Goal: Obtain resource: Download file/media

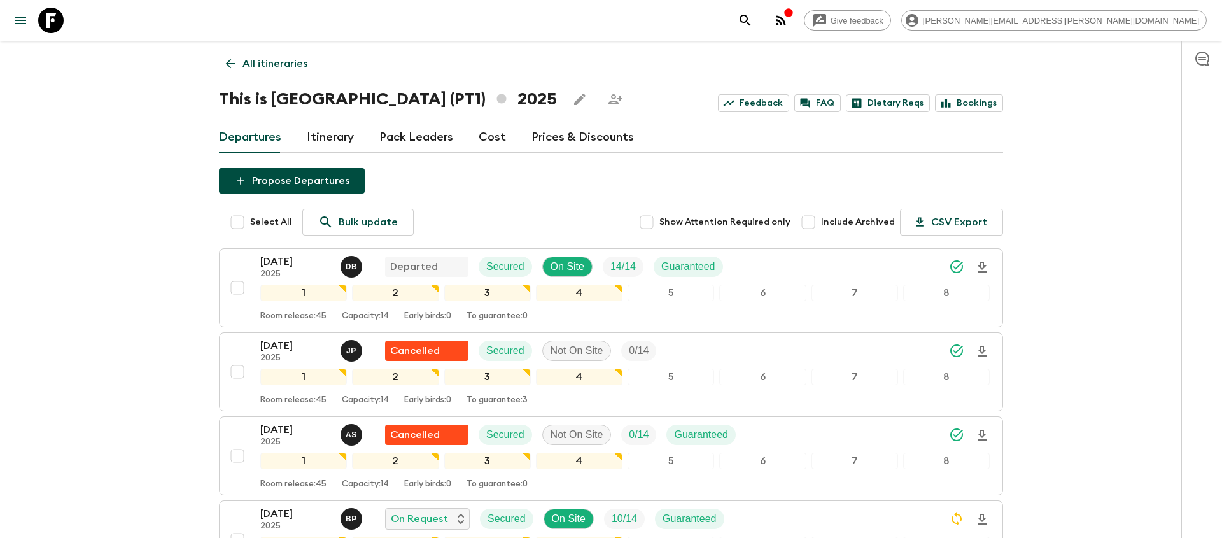
scroll to position [813, 0]
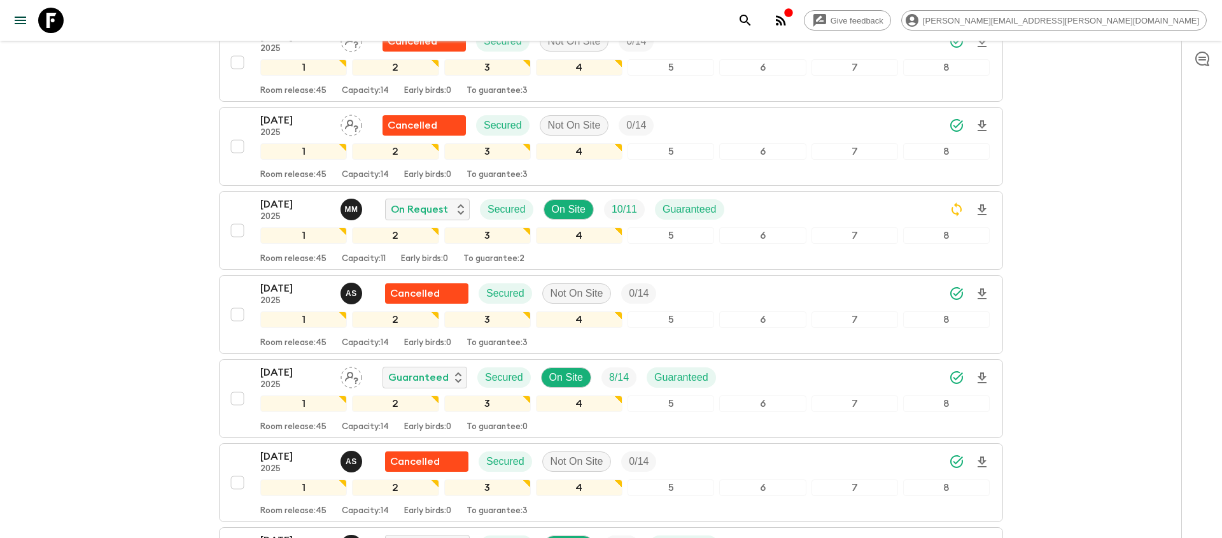
click at [753, 20] on icon "search adventures" at bounding box center [745, 20] width 15 height 15
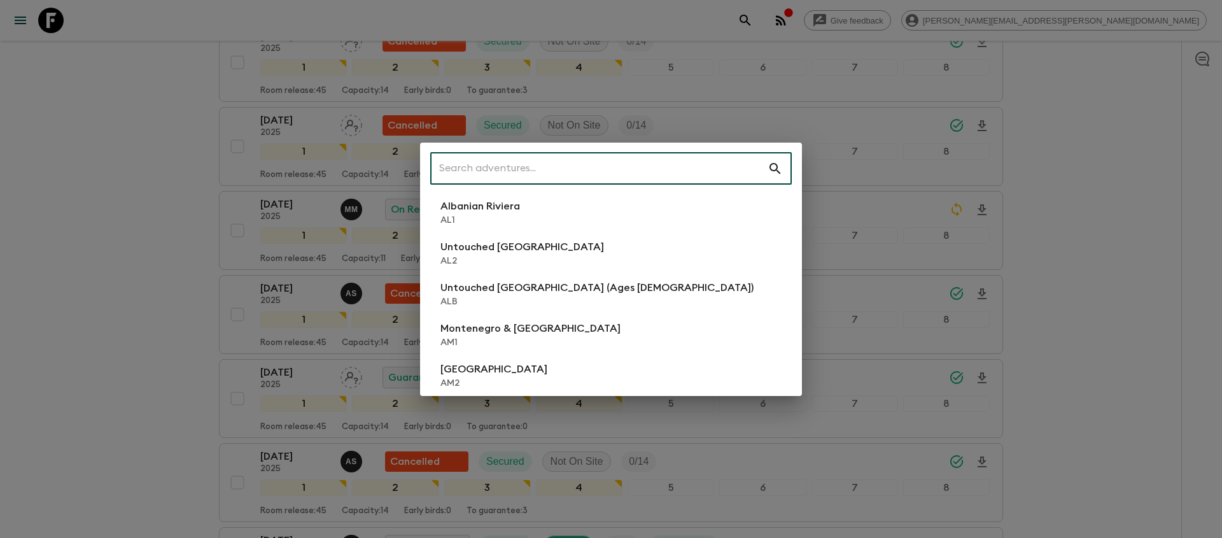
click at [575, 176] on input "text" at bounding box center [598, 169] width 337 height 36
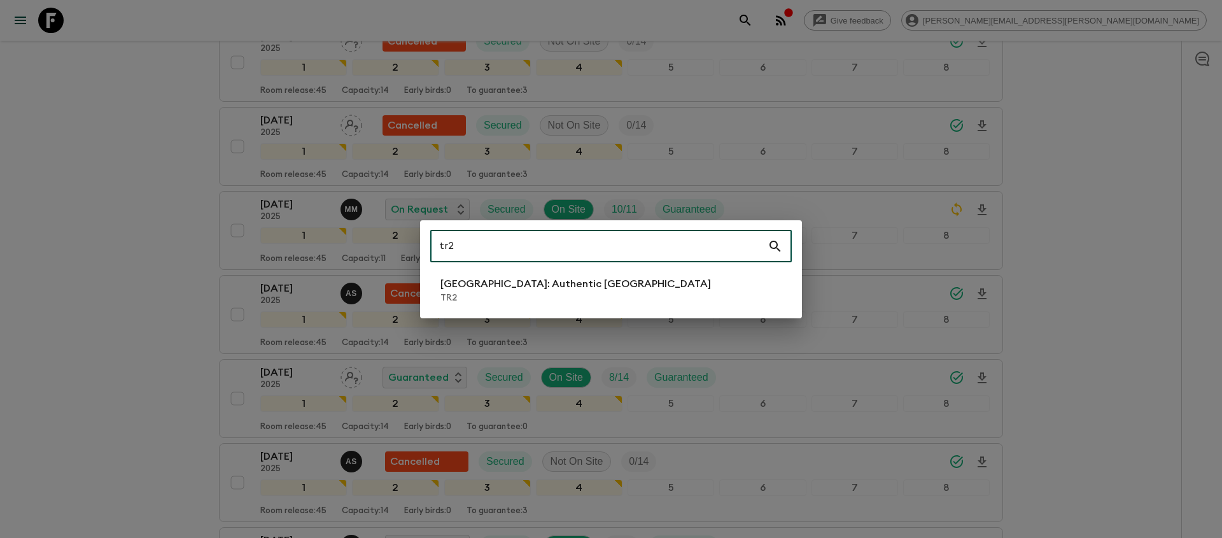
type input "tr2"
click at [459, 286] on p "[GEOGRAPHIC_DATA]: Authentic [GEOGRAPHIC_DATA]" at bounding box center [575, 283] width 270 height 15
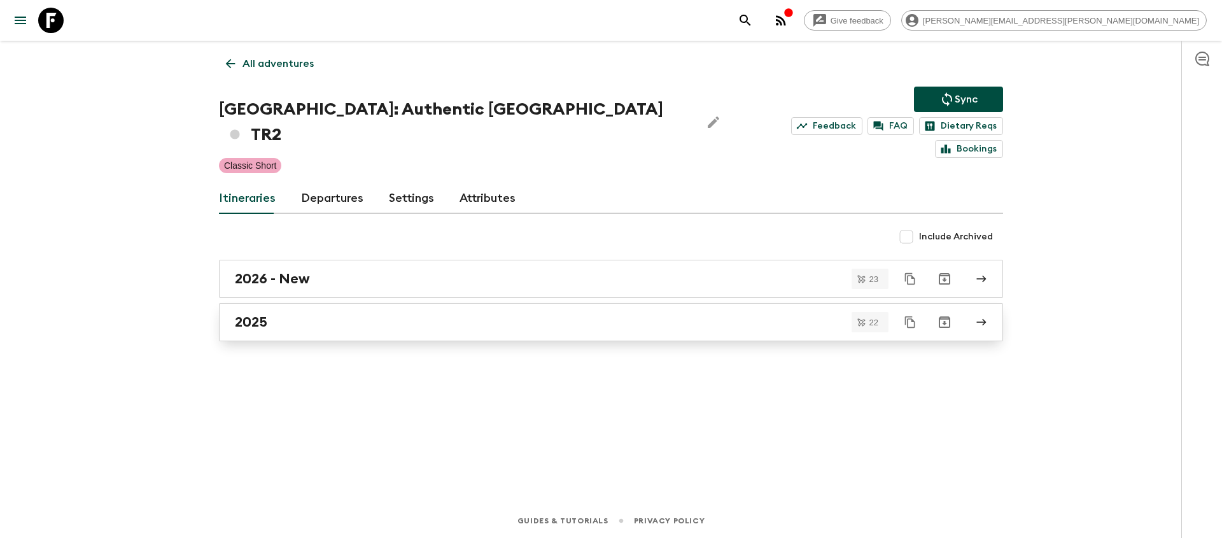
click at [257, 314] on h2 "2025" at bounding box center [251, 322] width 32 height 17
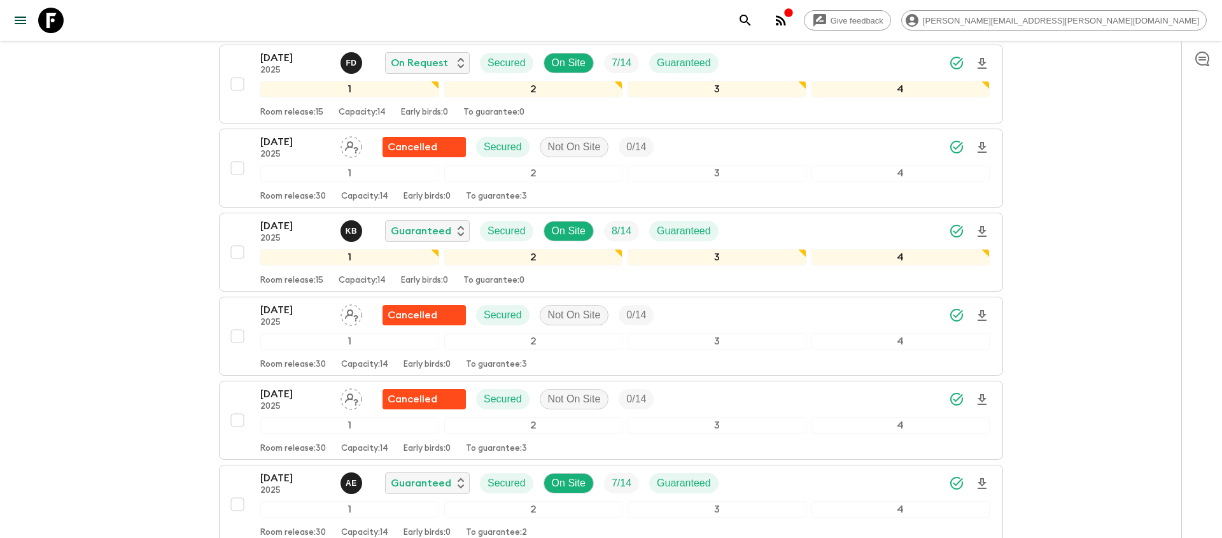
scroll to position [1436, 0]
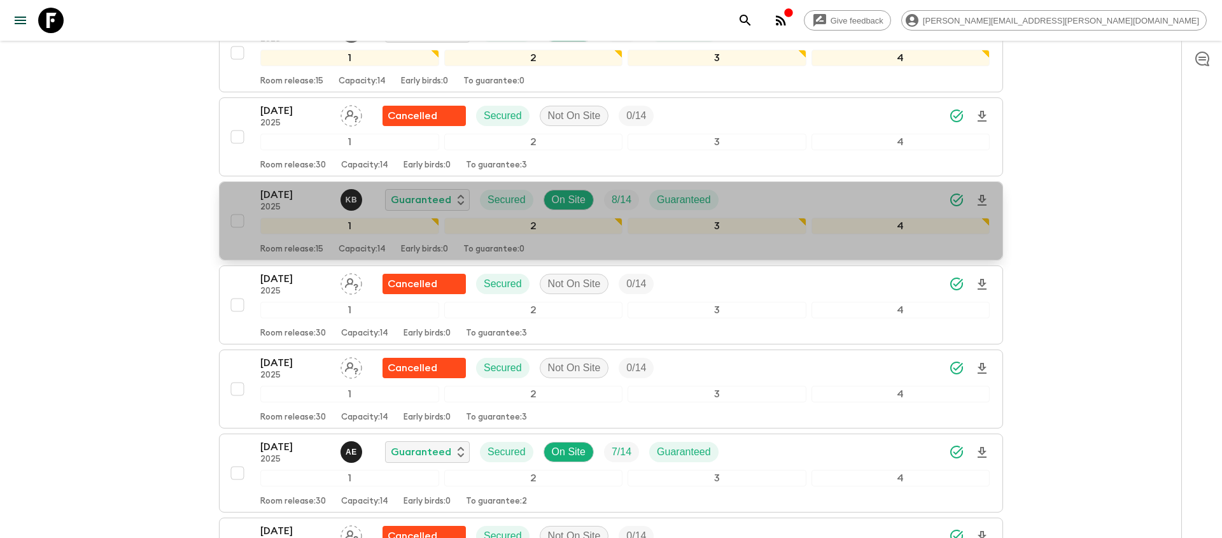
click at [846, 187] on div "[DATE] 2025 K B Guaranteed Secured On Site 8 / 14 Guaranteed" at bounding box center [624, 199] width 729 height 25
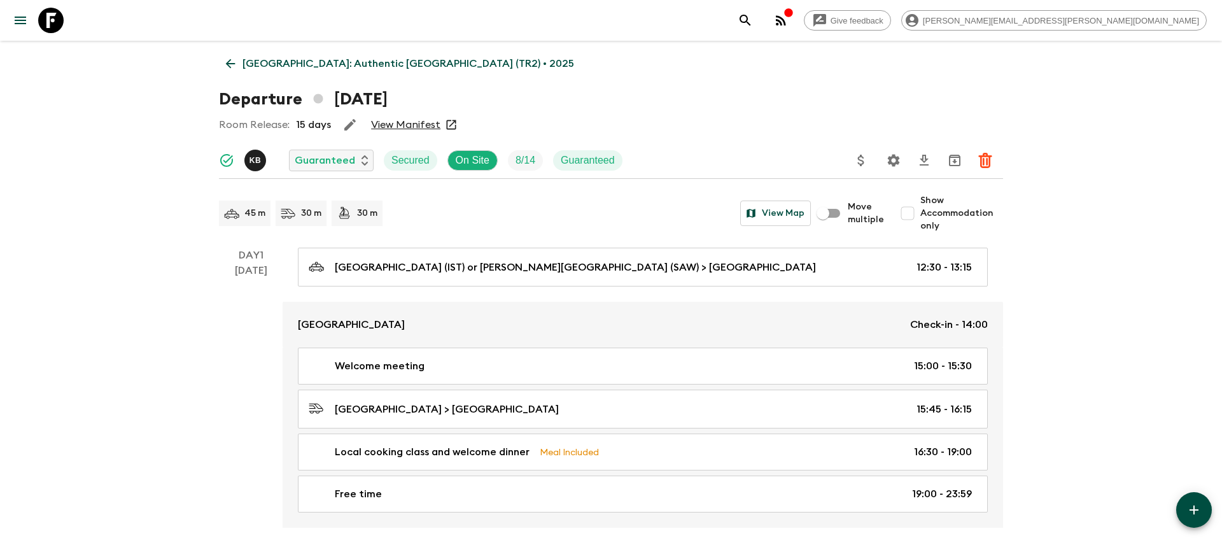
click at [753, 15] on icon "search adventures" at bounding box center [745, 20] width 15 height 15
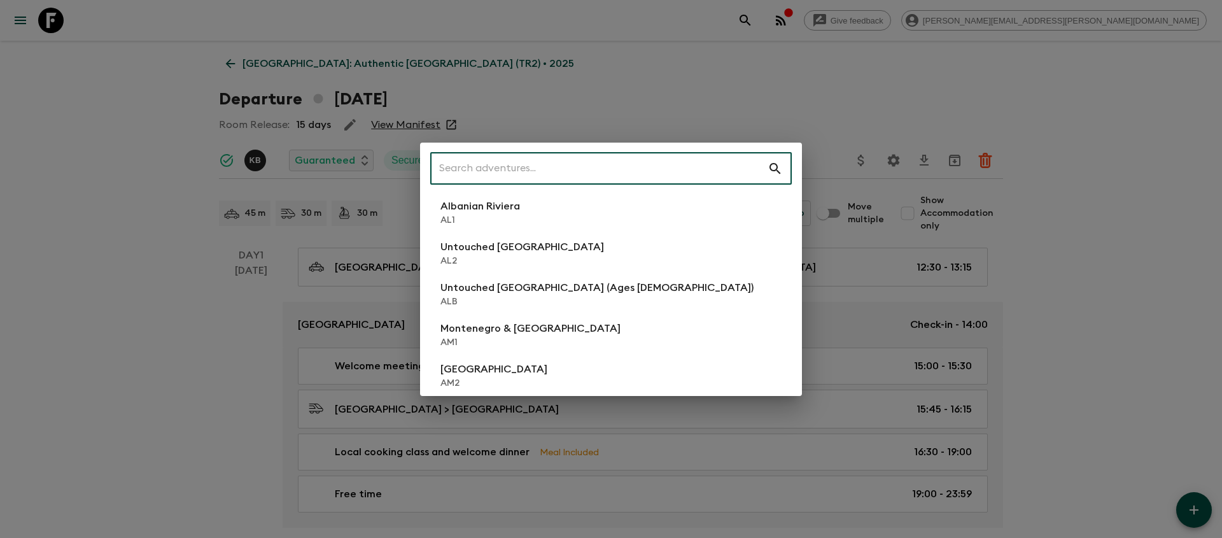
click at [601, 168] on input "text" at bounding box center [598, 169] width 337 height 36
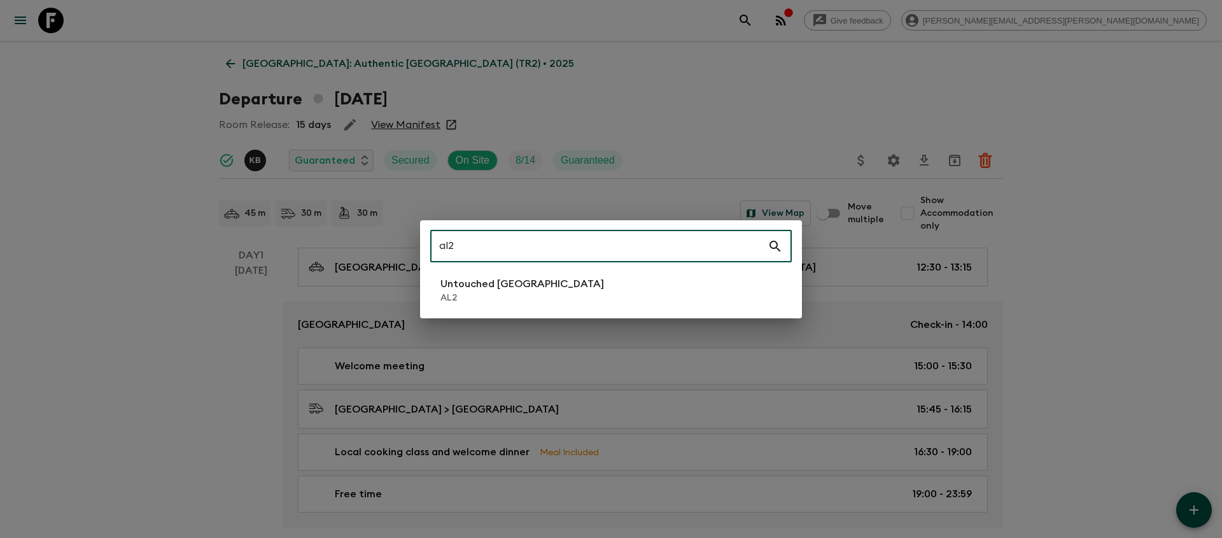
type input "al2"
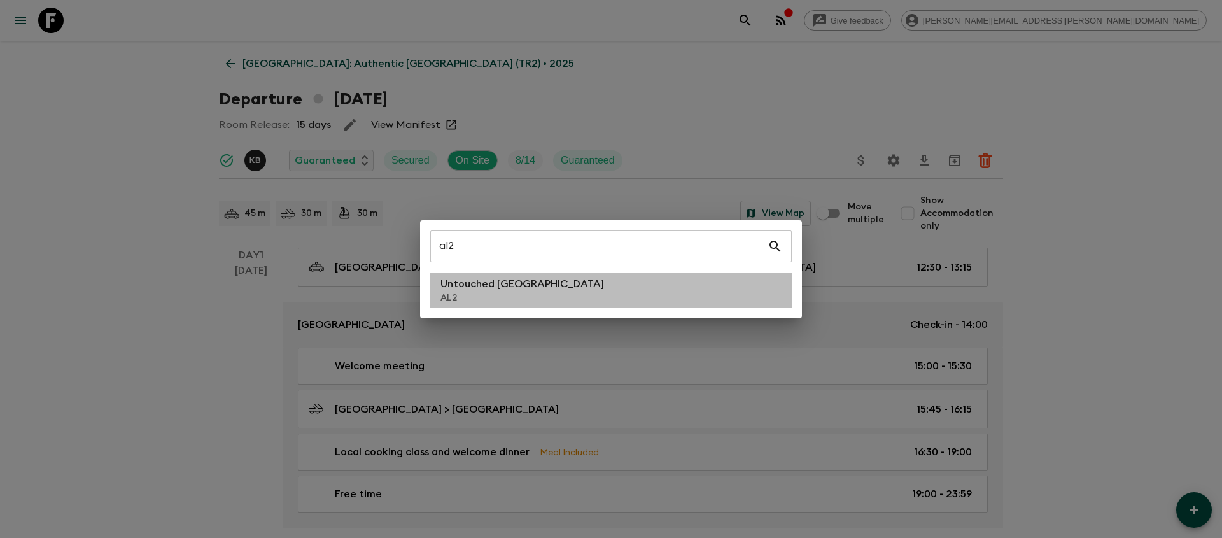
click at [548, 282] on li "Untouched [GEOGRAPHIC_DATA] AL2" at bounding box center [610, 290] width 361 height 36
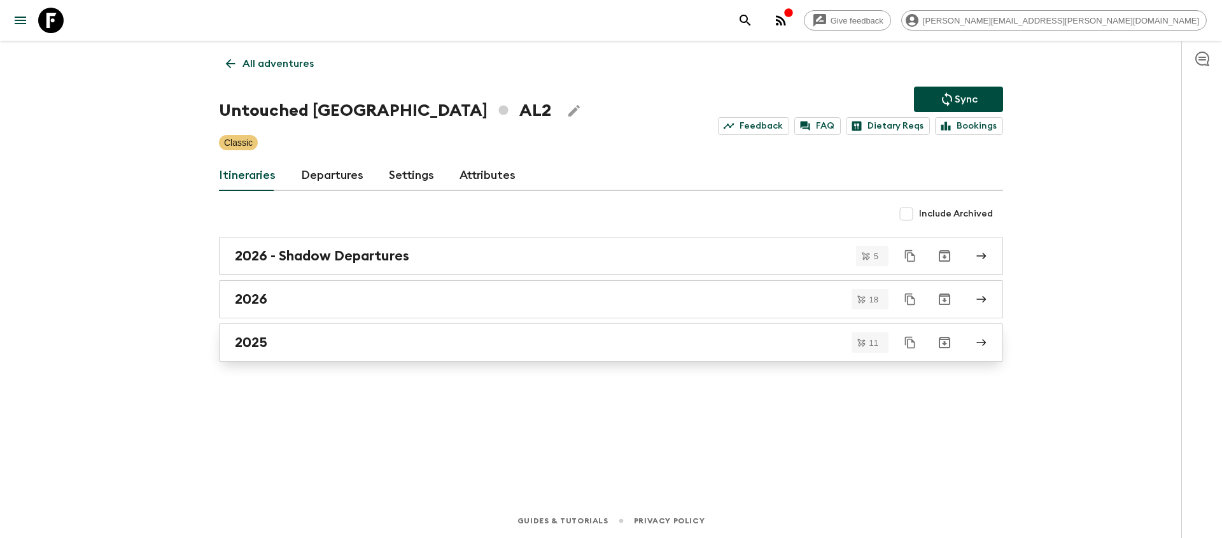
click at [470, 360] on link "2025" at bounding box center [611, 342] width 784 height 38
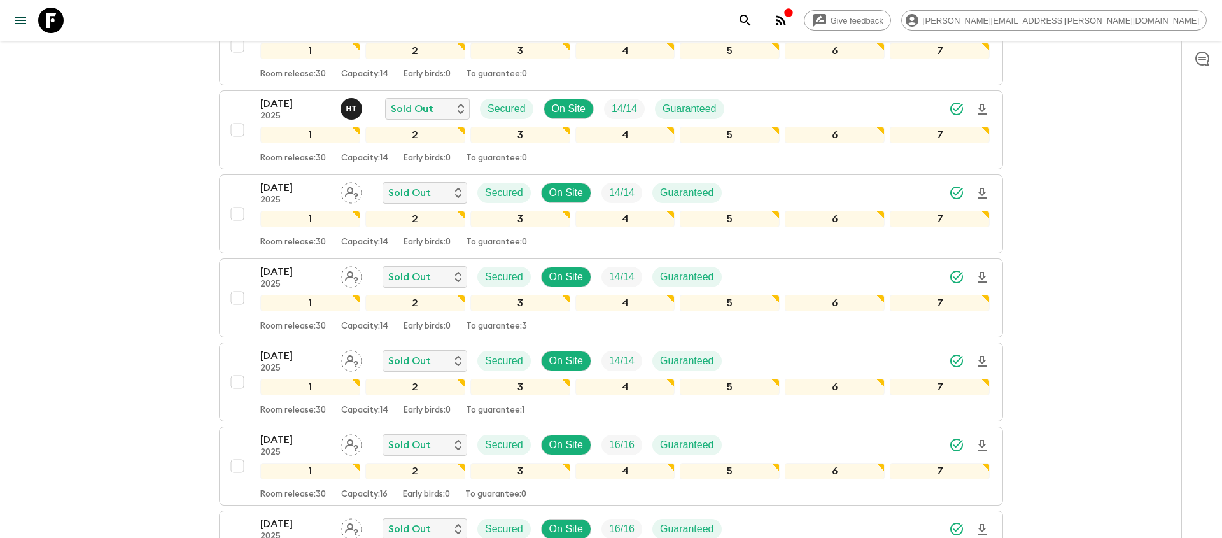
scroll to position [573, 0]
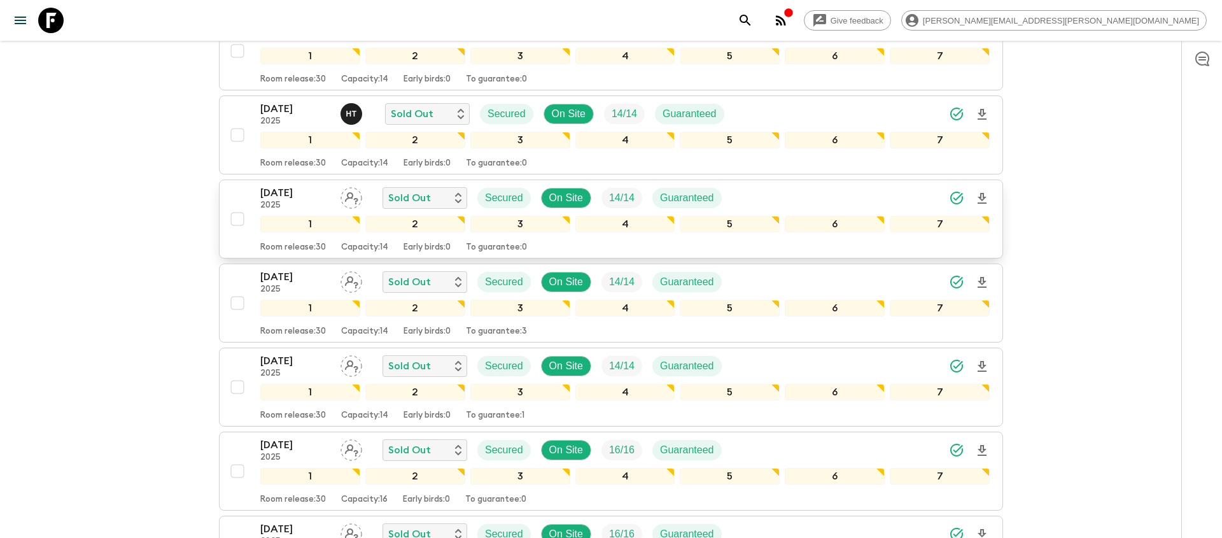
click at [248, 202] on div "[DATE] 2025 Sold Out Secured On Site 14 / 14 Guaranteed 1 2 3 4 5 6 7 Room rele…" at bounding box center [607, 218] width 765 height 67
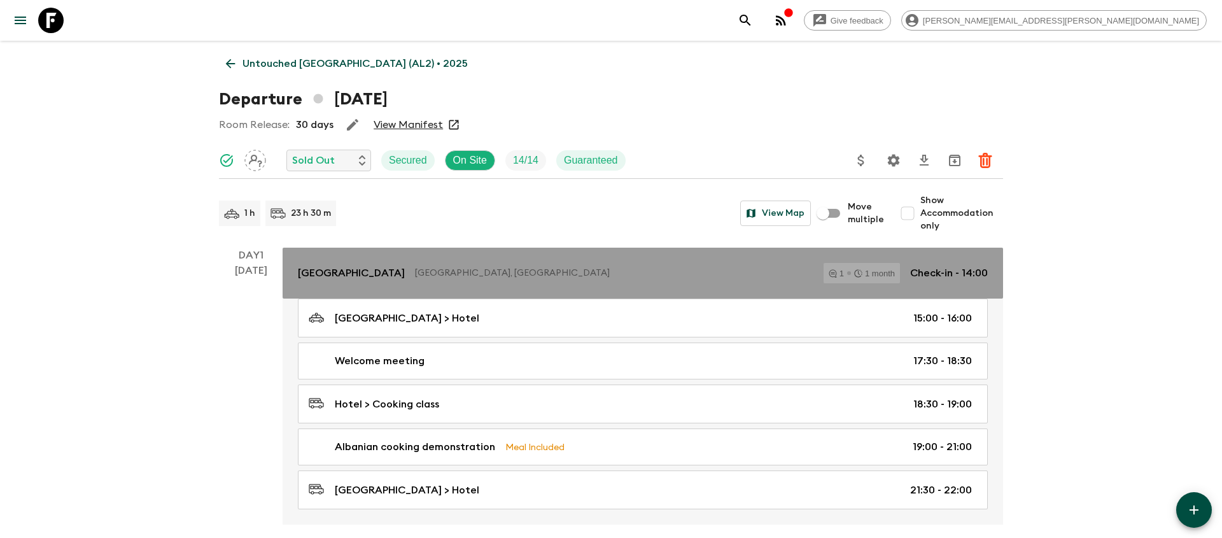
click at [364, 276] on p "[GEOGRAPHIC_DATA]" at bounding box center [351, 272] width 107 height 15
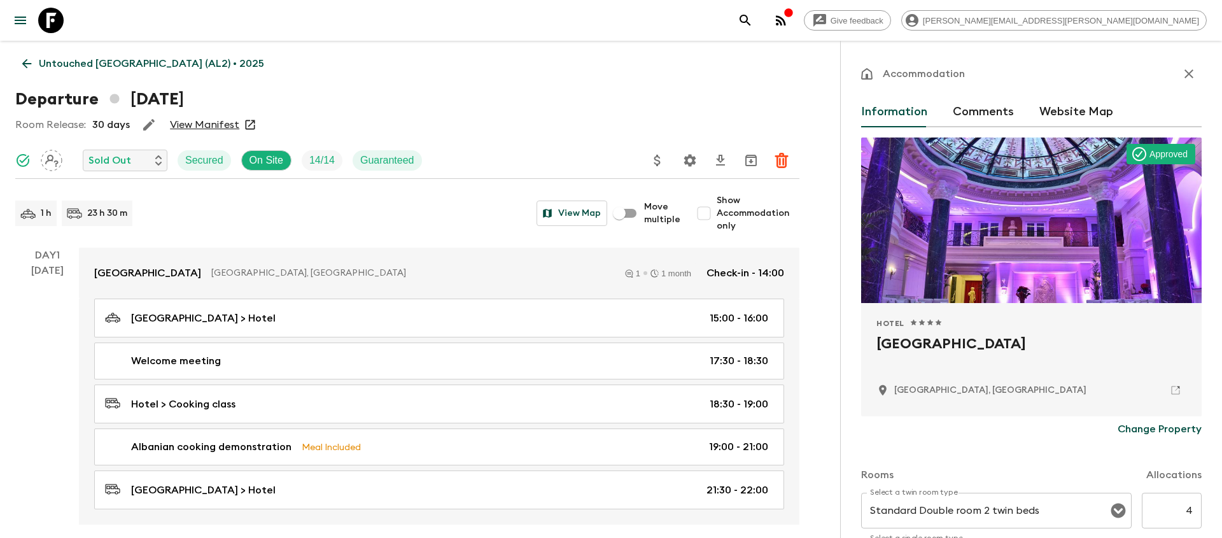
click at [945, 344] on h2 "[GEOGRAPHIC_DATA]" at bounding box center [1031, 353] width 310 height 41
copy div "[GEOGRAPHIC_DATA]"
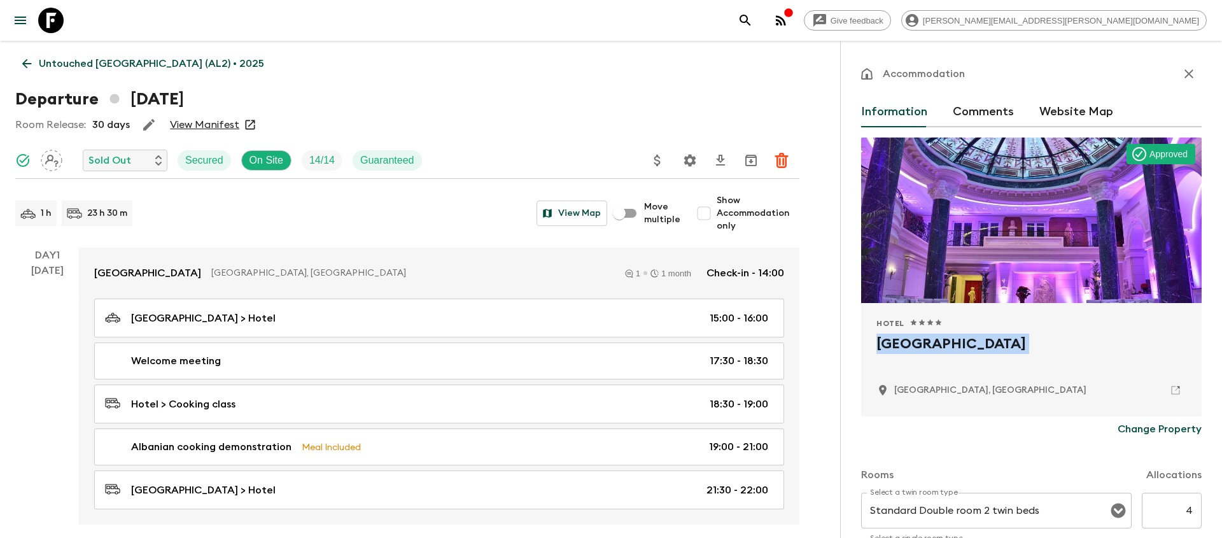
click at [753, 19] on icon "search adventures" at bounding box center [745, 20] width 15 height 15
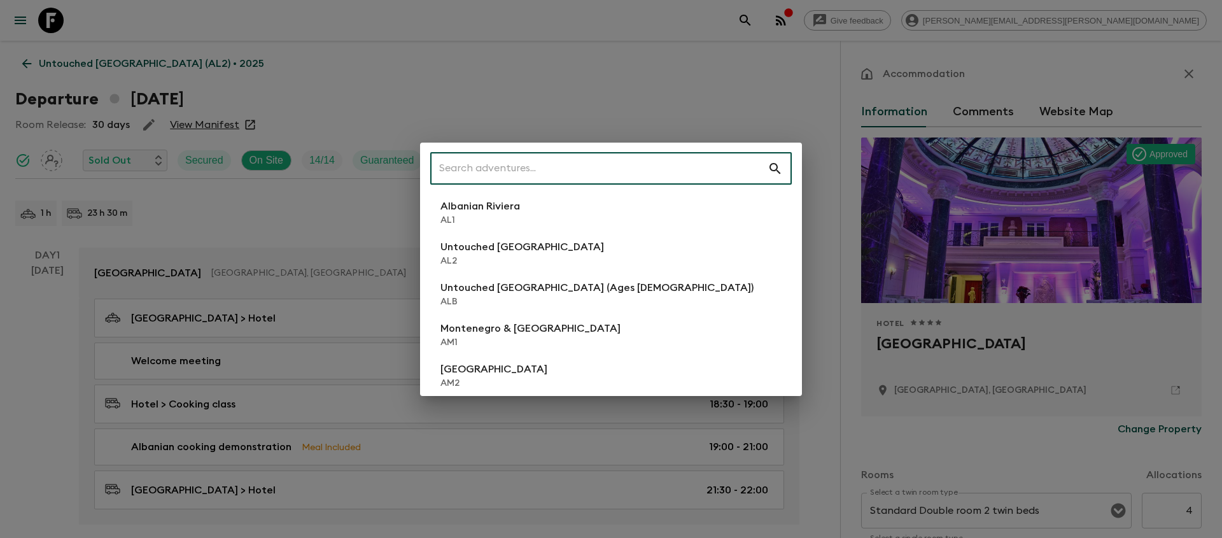
click at [569, 166] on input "text" at bounding box center [598, 169] width 337 height 36
click at [704, 172] on input "text" at bounding box center [598, 169] width 337 height 36
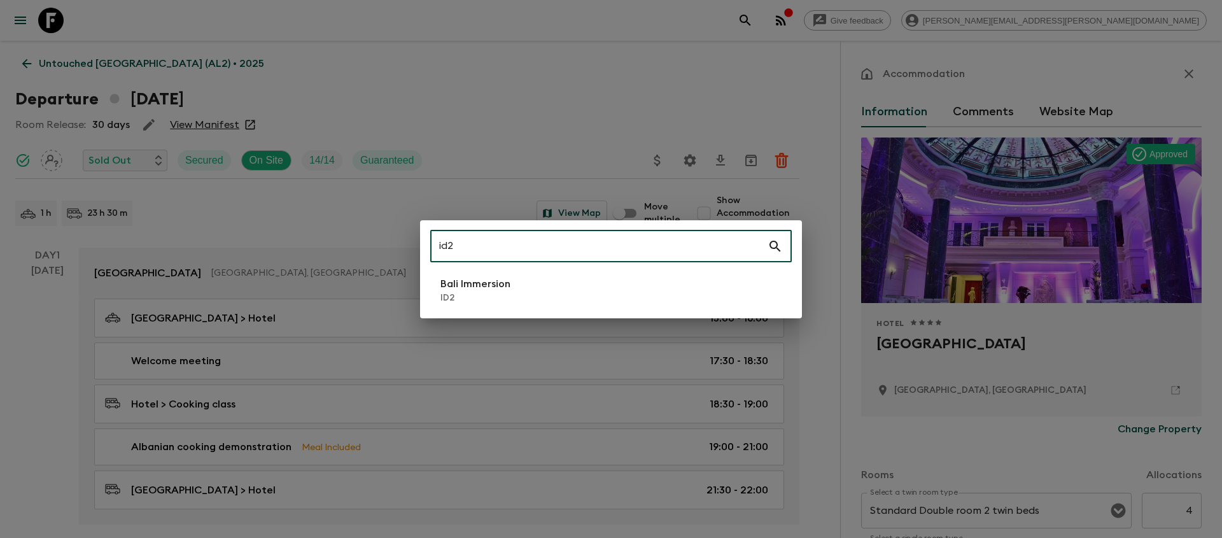
type input "id2"
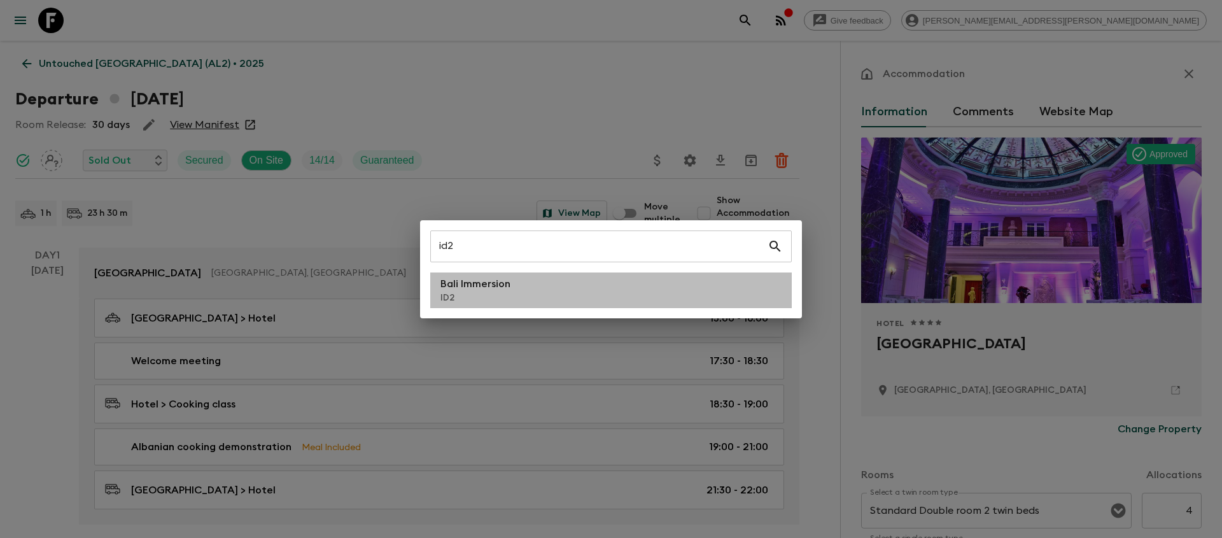
click at [656, 284] on li "Bali Immersion ID2" at bounding box center [610, 290] width 361 height 36
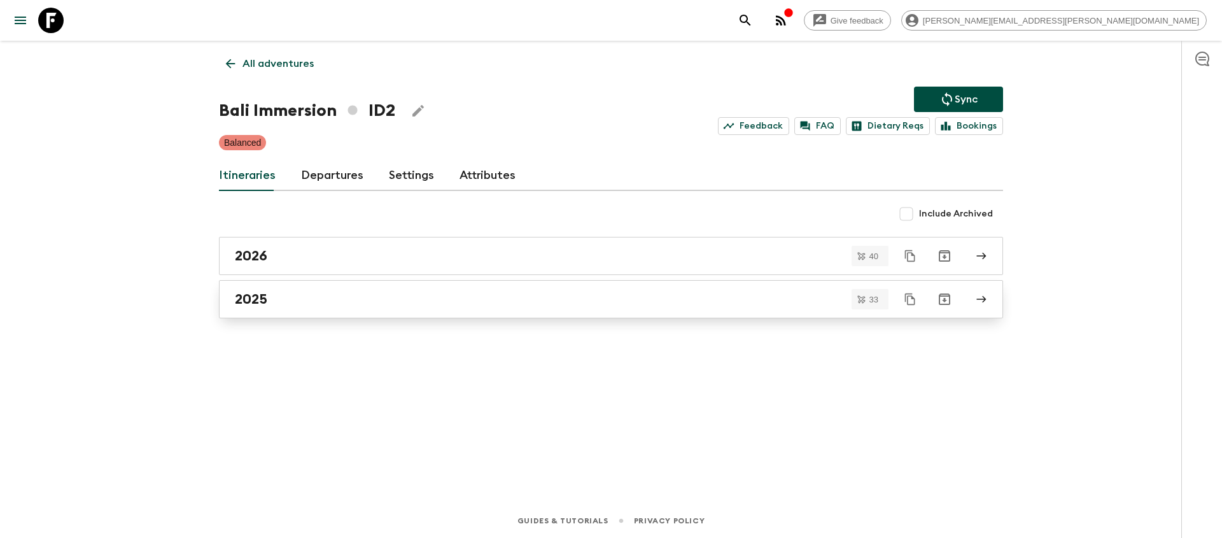
click at [670, 290] on link "2025" at bounding box center [611, 299] width 784 height 38
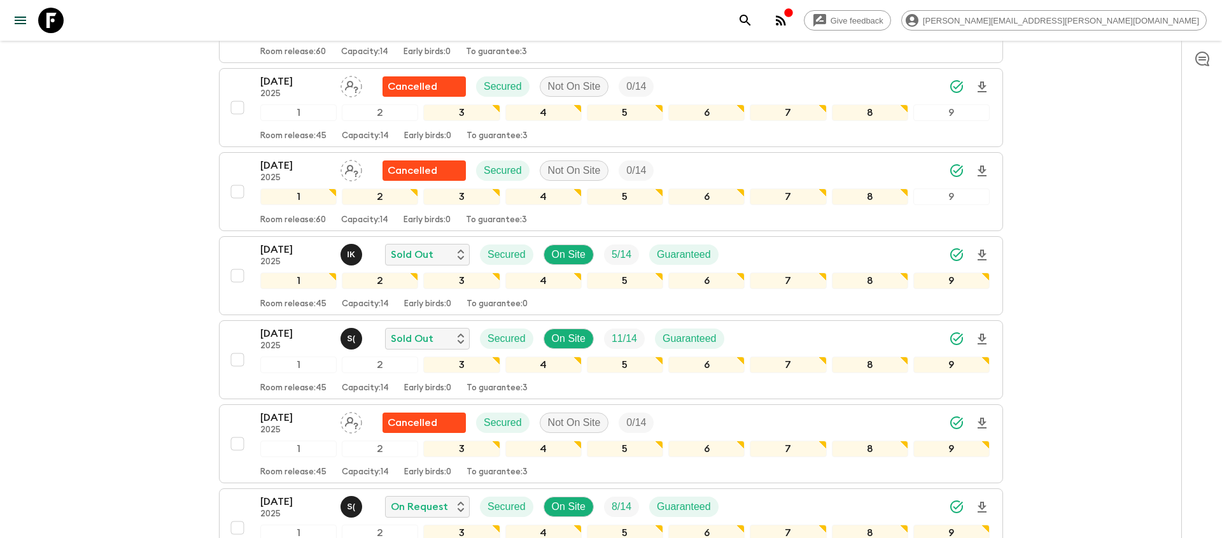
scroll to position [601, 0]
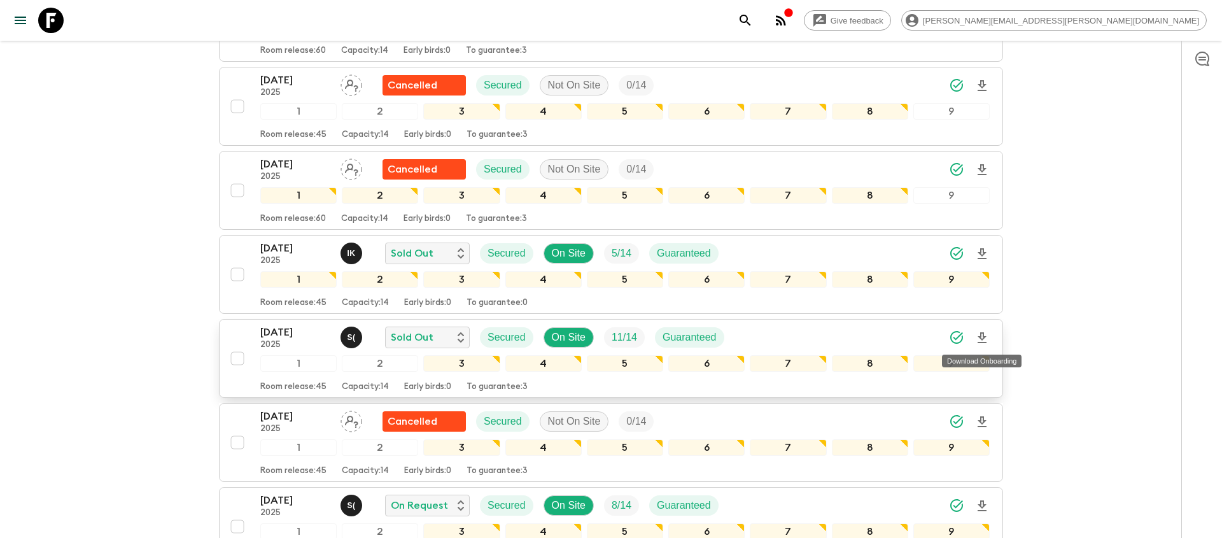
click at [983, 336] on icon "Download Onboarding" at bounding box center [981, 337] width 9 height 11
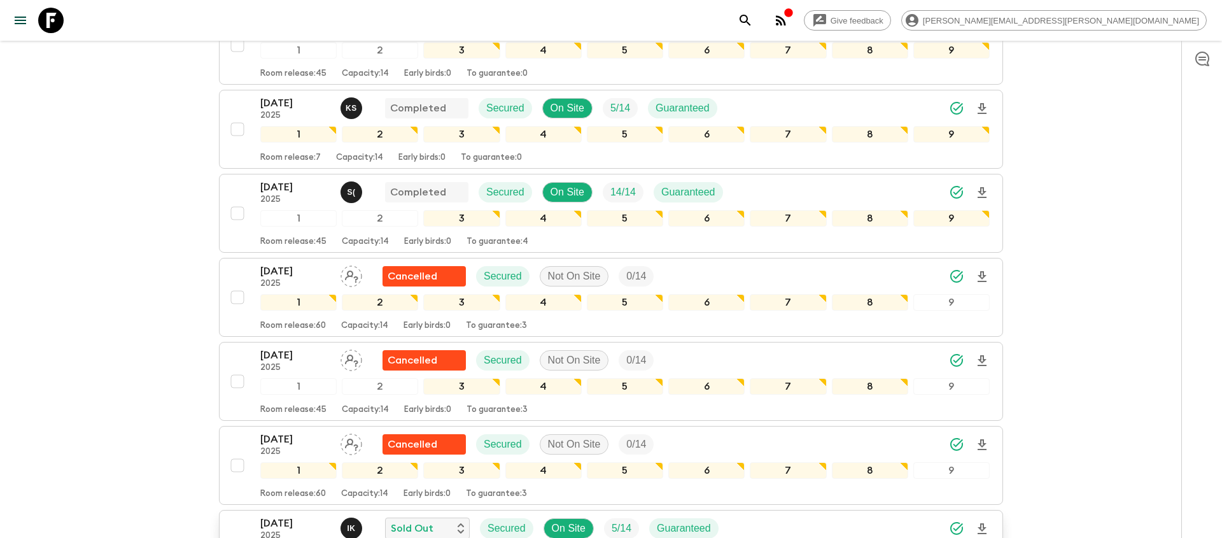
scroll to position [0, 0]
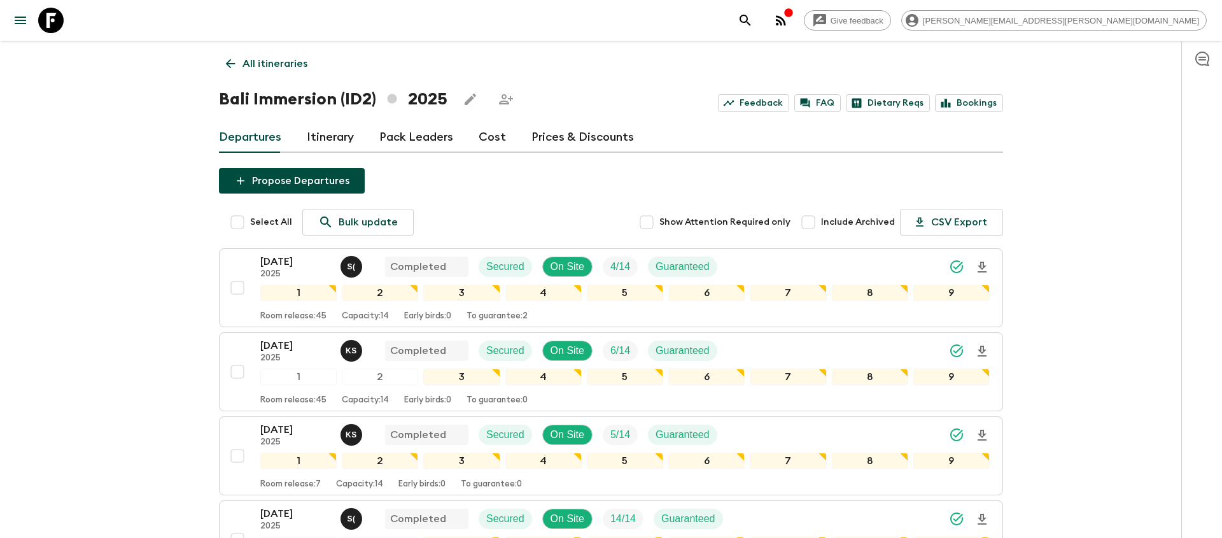
click at [753, 13] on icon "search adventures" at bounding box center [745, 20] width 15 height 15
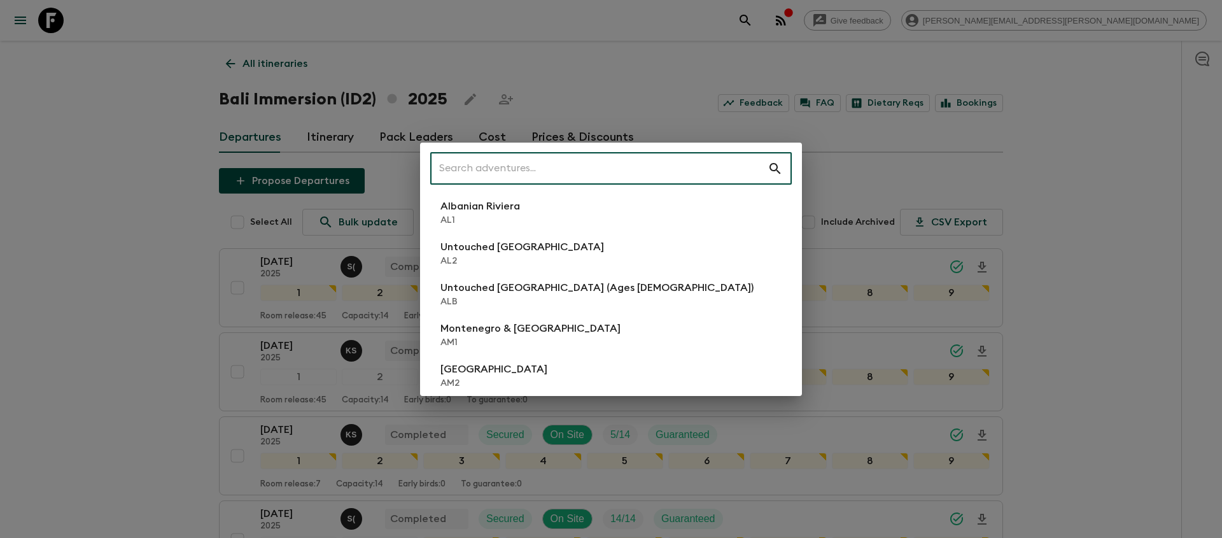
click at [587, 172] on input "text" at bounding box center [598, 169] width 337 height 36
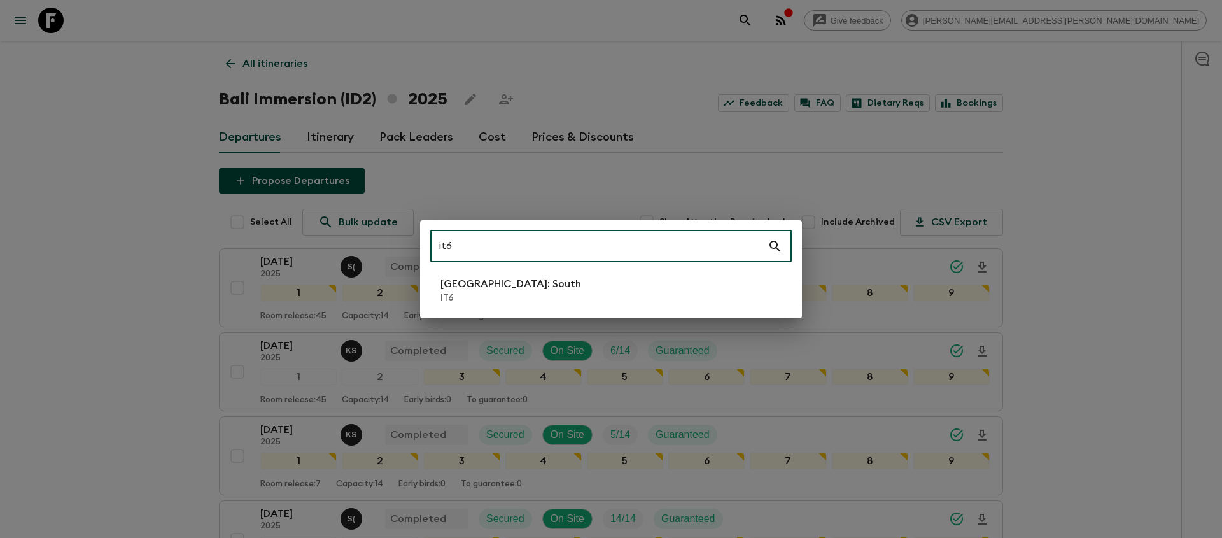
type input "it6"
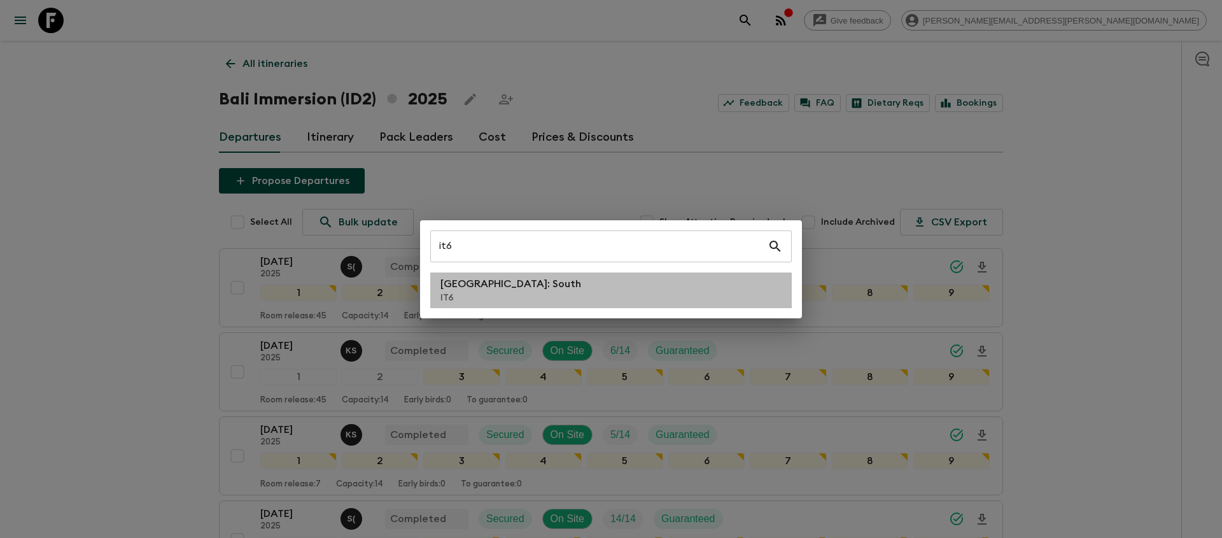
click at [502, 286] on li "[GEOGRAPHIC_DATA]: South IT6" at bounding box center [610, 290] width 361 height 36
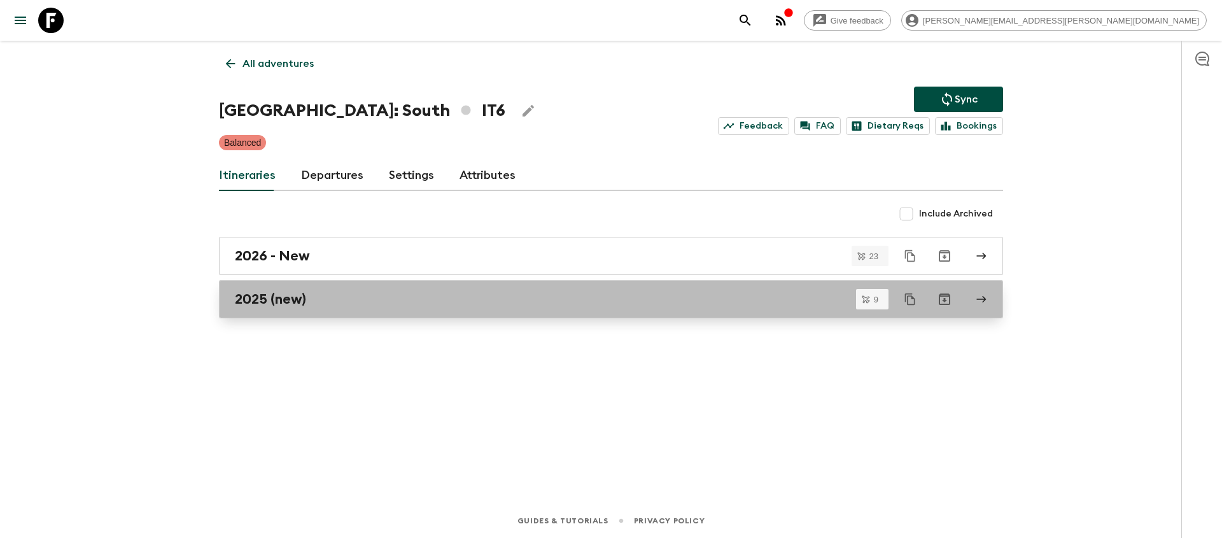
click at [255, 300] on h2 "2025 (new)" at bounding box center [270, 299] width 71 height 17
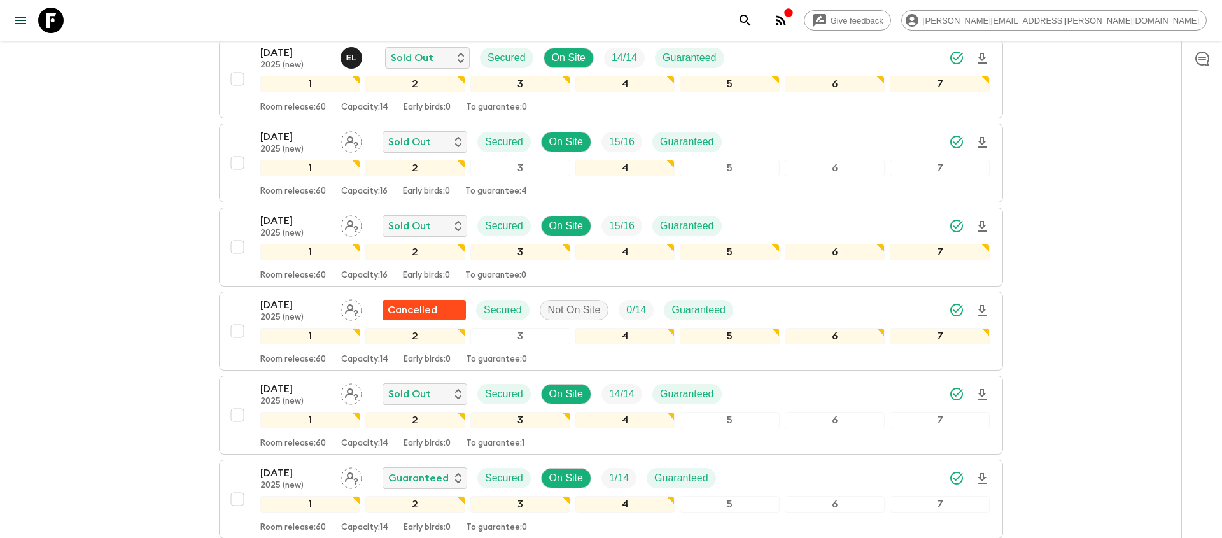
scroll to position [487, 0]
click at [864, 213] on div "[DATE] 2025 (new) Sold Out Secured On Site 15 / 16 Guaranteed" at bounding box center [624, 225] width 729 height 25
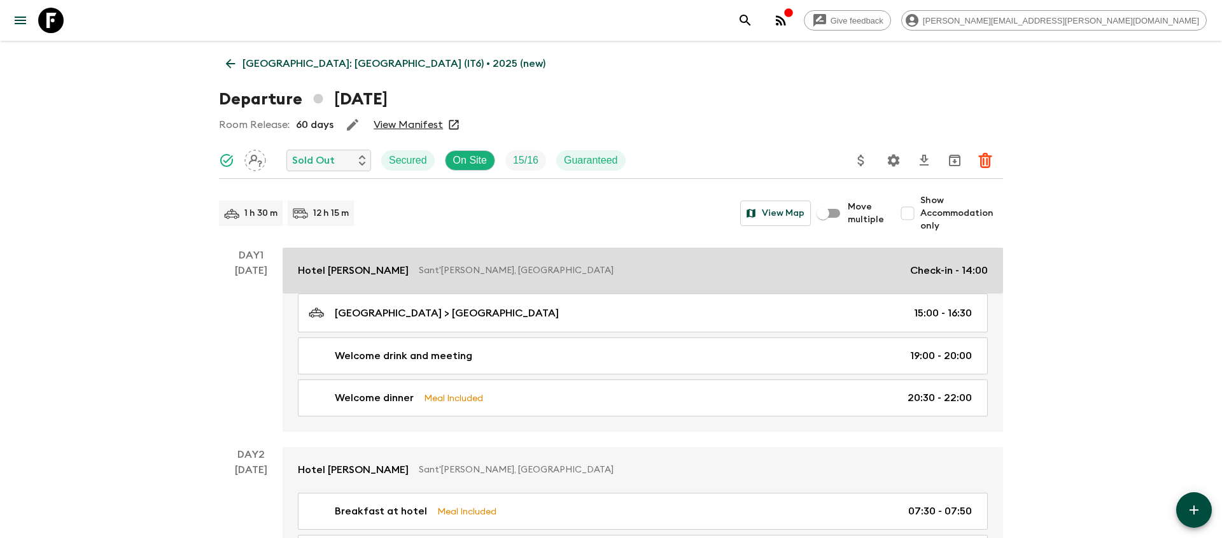
click at [328, 283] on link "Hotel [PERSON_NAME] Sant'[PERSON_NAME], [GEOGRAPHIC_DATA] Check-in - 14:00" at bounding box center [643, 271] width 720 height 46
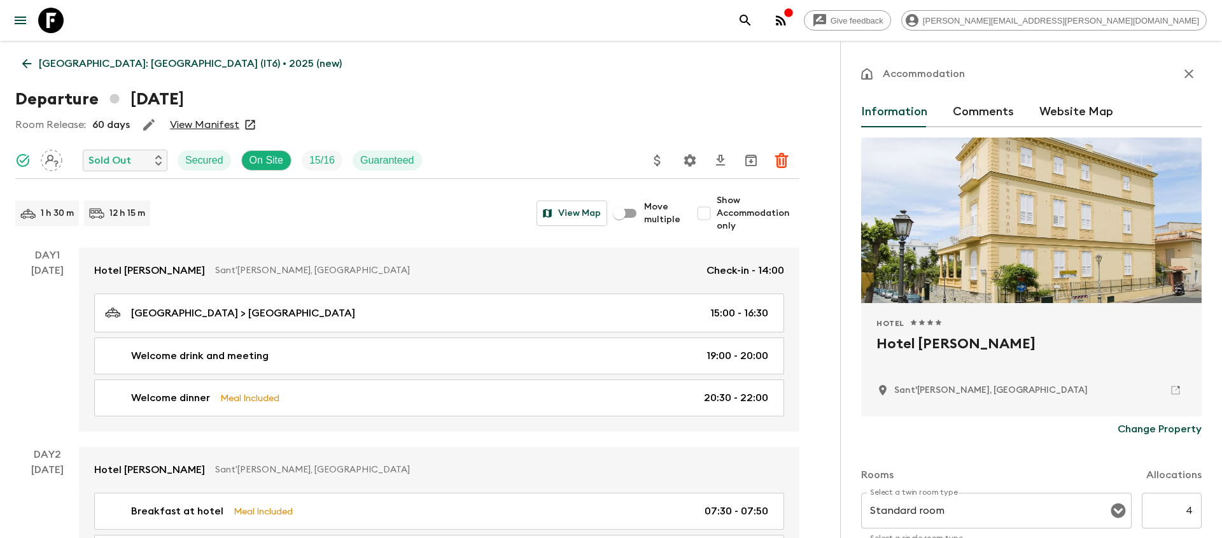
click at [916, 346] on h2 "Hotel [PERSON_NAME]" at bounding box center [1031, 353] width 310 height 41
copy div "Hotel [PERSON_NAME]"
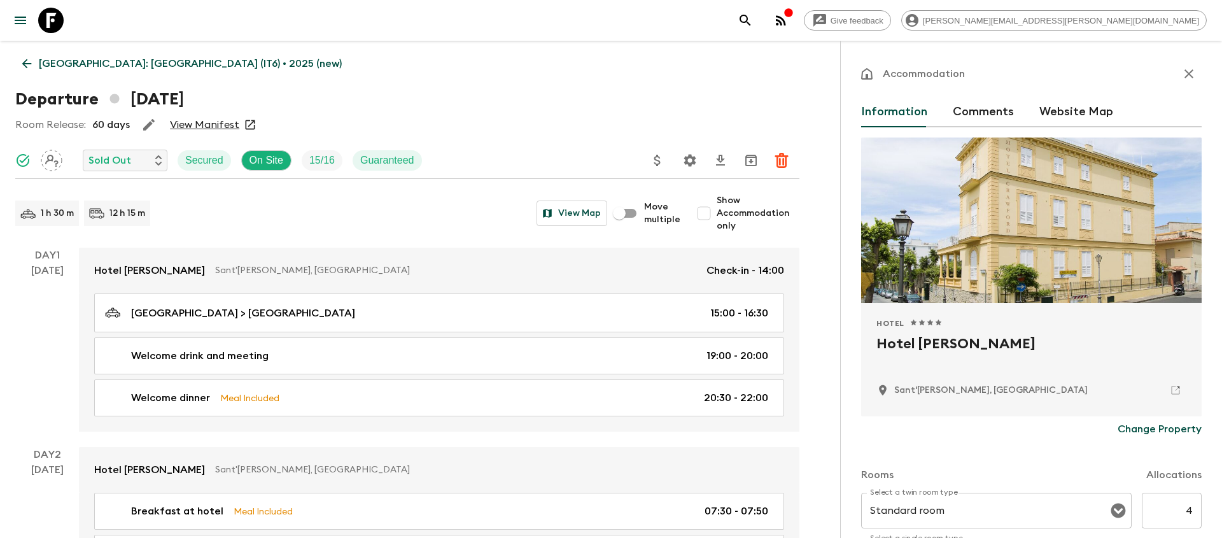
click at [145, 70] on p "[GEOGRAPHIC_DATA]: [GEOGRAPHIC_DATA] (IT6) • 2025 (new)" at bounding box center [190, 63] width 303 height 15
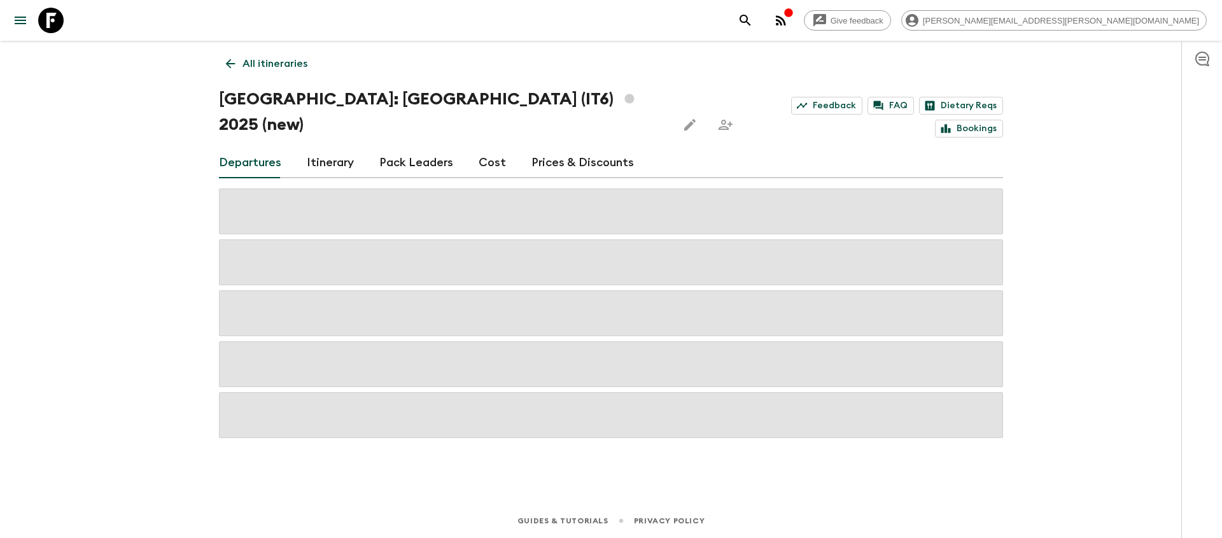
click at [750, 24] on icon "search adventures" at bounding box center [744, 20] width 11 height 11
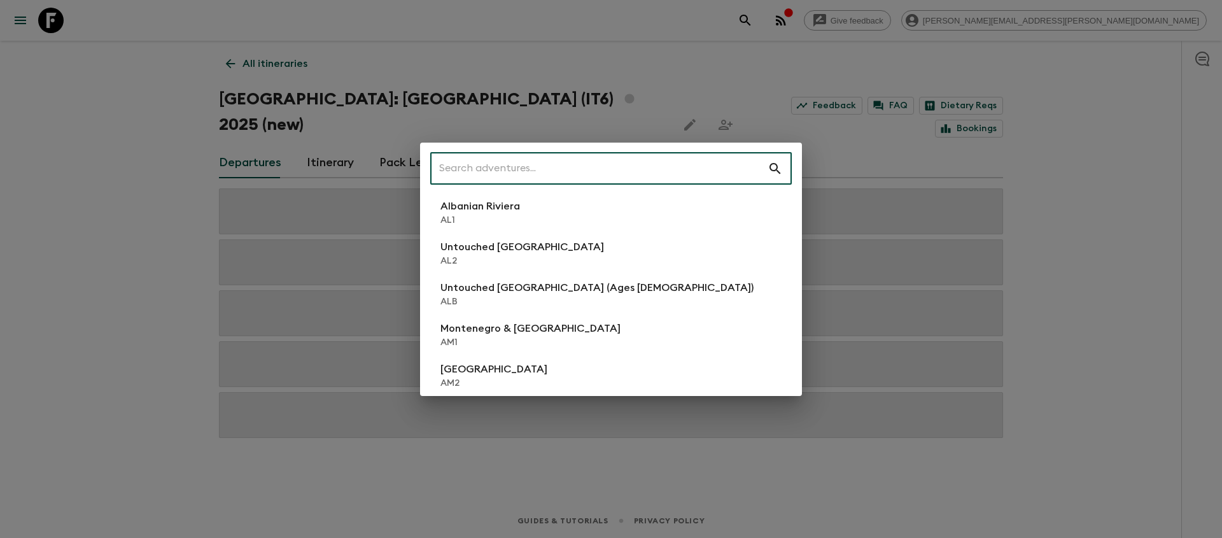
click at [673, 166] on input "text" at bounding box center [598, 169] width 337 height 36
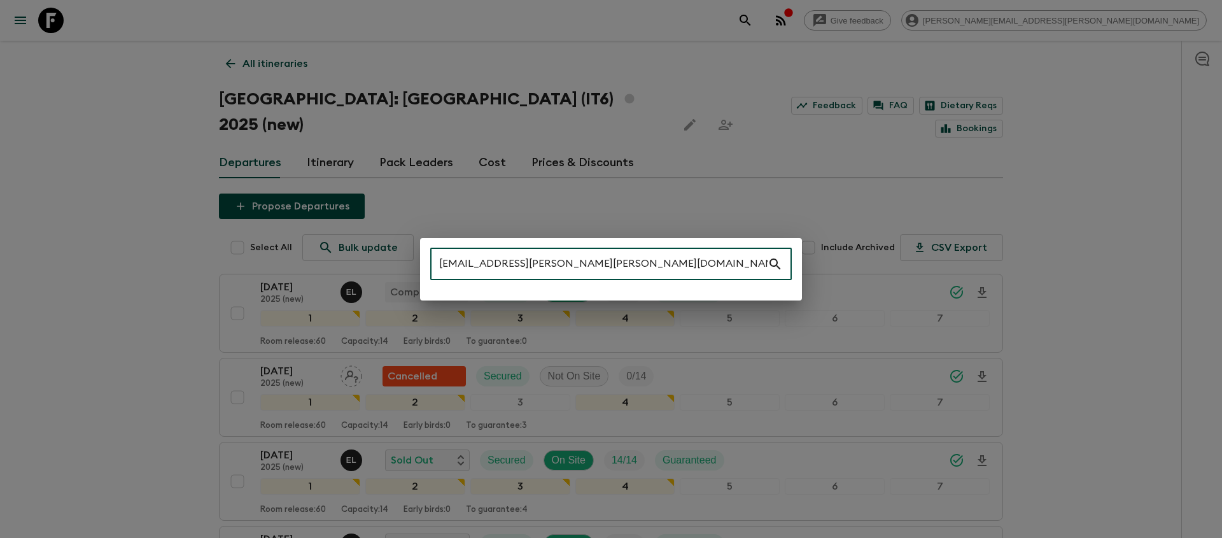
type input "[EMAIL_ADDRESS][PERSON_NAME][PERSON_NAME][DOMAIN_NAME]"
click at [626, 267] on input "[EMAIL_ADDRESS][PERSON_NAME][PERSON_NAME][DOMAIN_NAME]" at bounding box center [598, 264] width 337 height 36
click at [286, 63] on div "[EMAIL_ADDRESS][PERSON_NAME][PERSON_NAME][DOMAIN_NAME] ​" at bounding box center [611, 269] width 1222 height 538
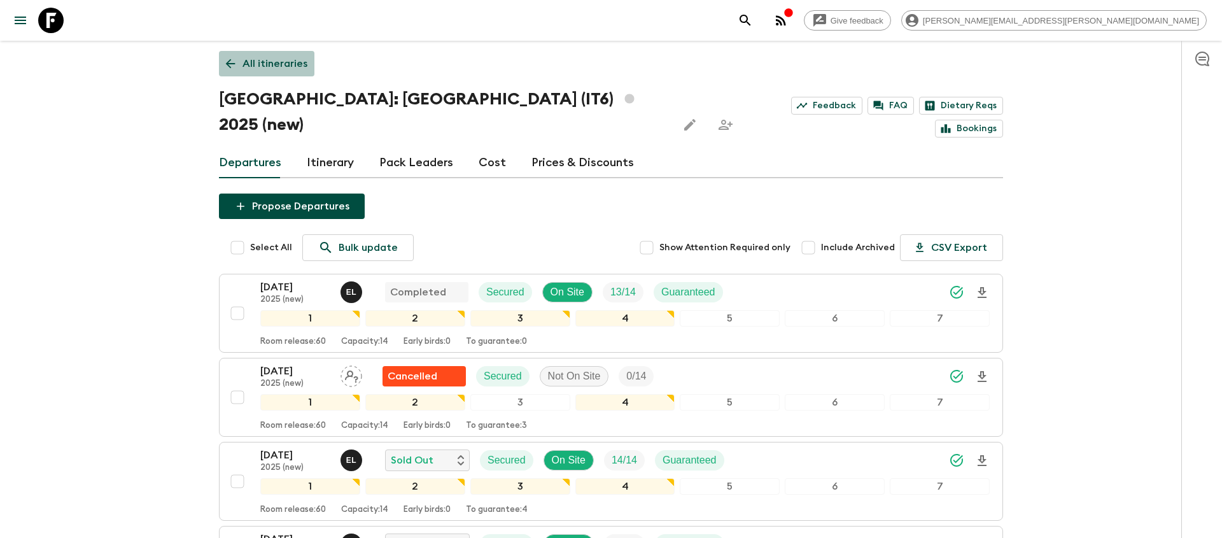
click at [286, 69] on p "All itineraries" at bounding box center [274, 63] width 65 height 15
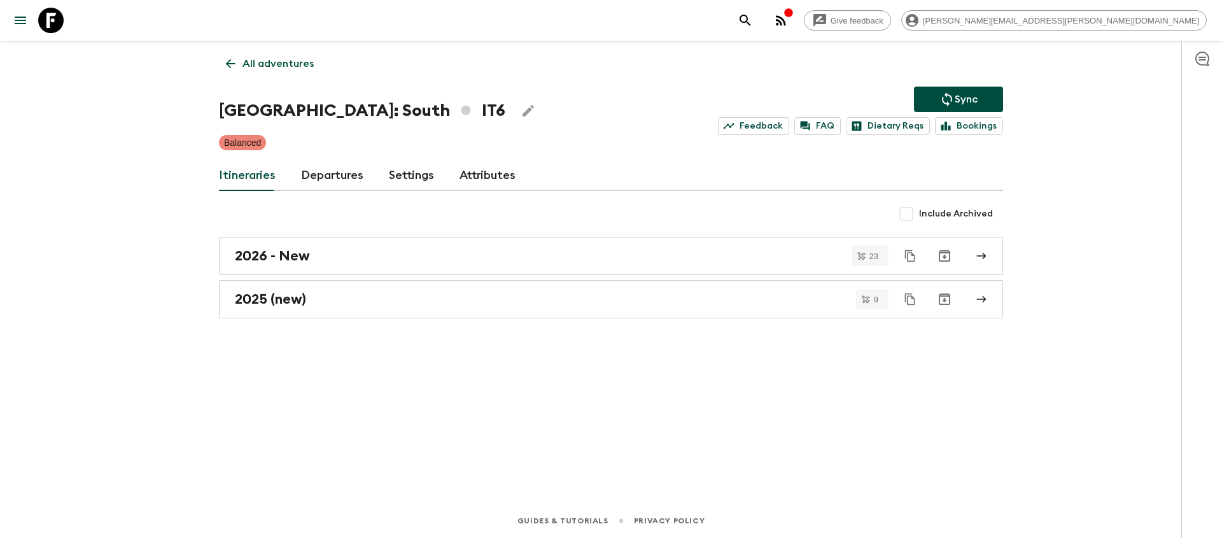
click at [753, 27] on icon "search adventures" at bounding box center [745, 20] width 15 height 15
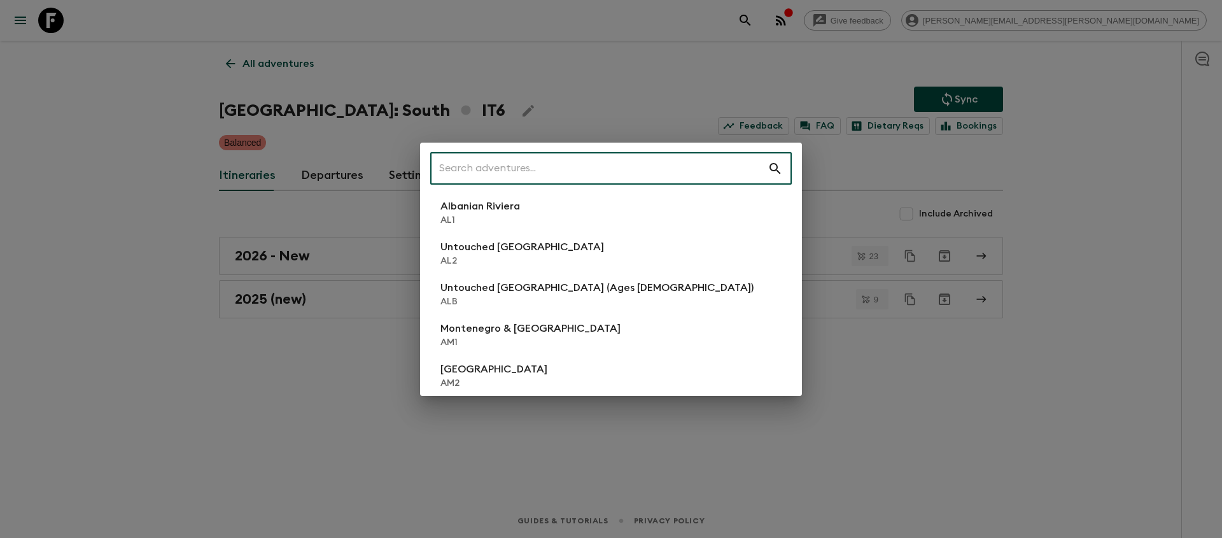
click at [652, 174] on input "text" at bounding box center [598, 169] width 337 height 36
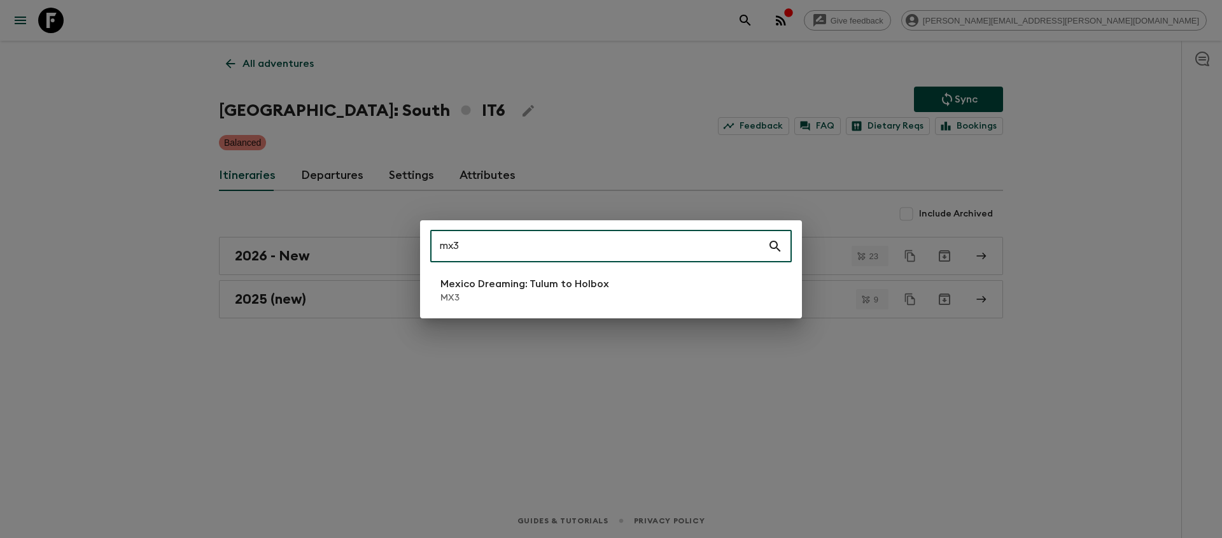
type input "mx3"
click at [511, 297] on p "MX3" at bounding box center [524, 297] width 169 height 13
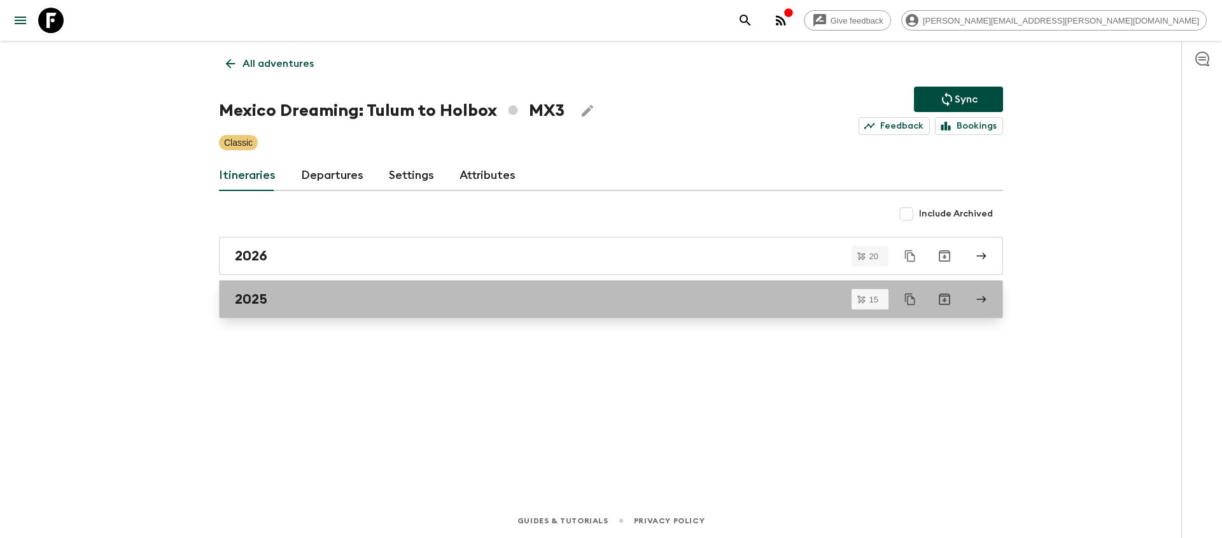
click at [321, 295] on div "2025" at bounding box center [599, 299] width 728 height 17
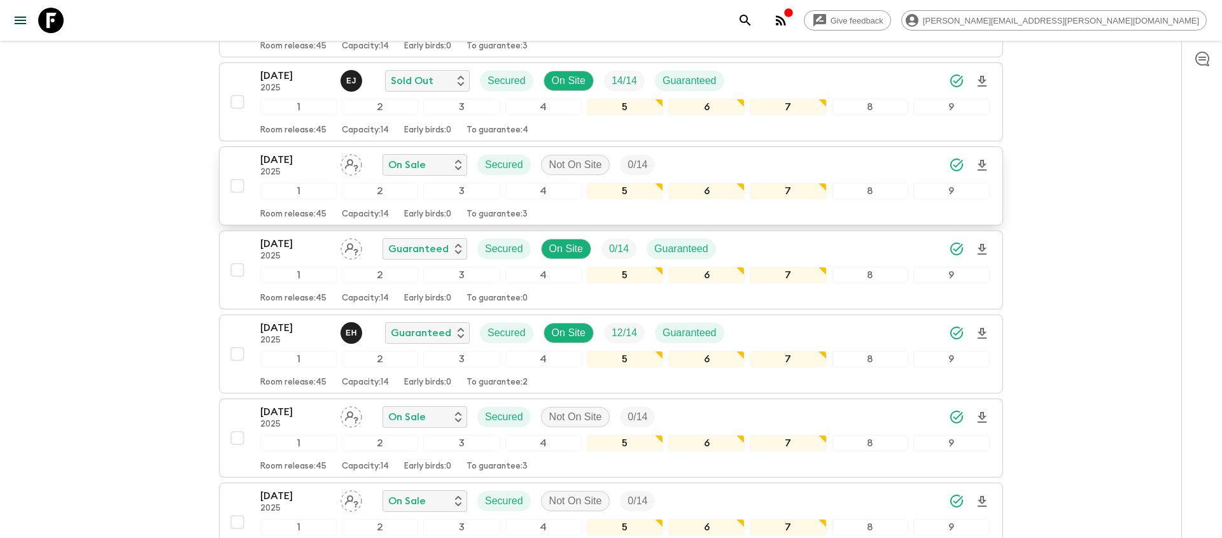
scroll to position [351, 0]
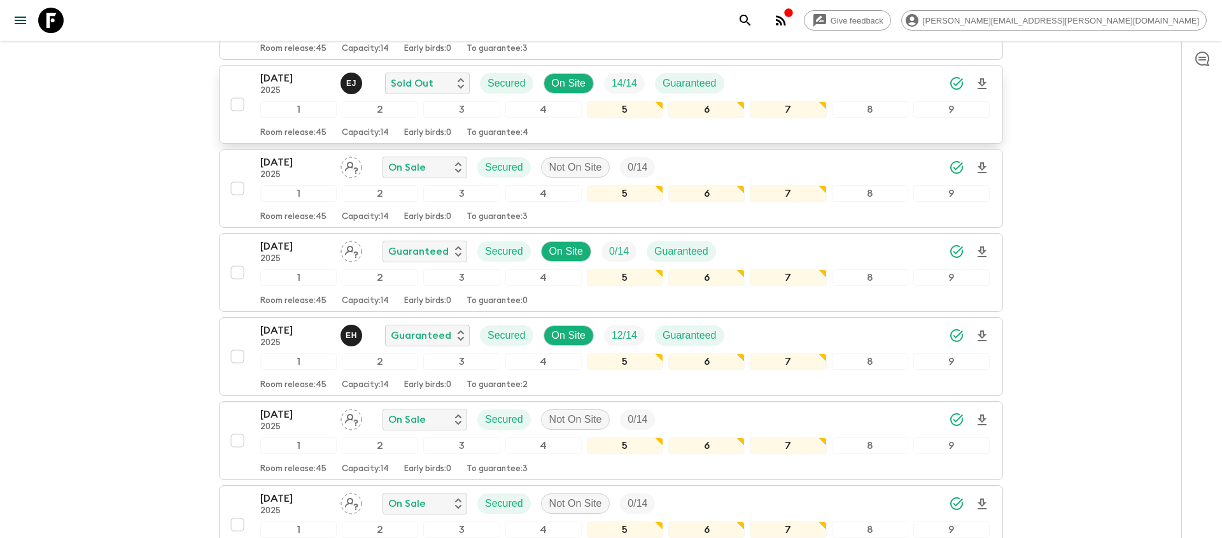
click at [982, 80] on icon "Download Onboarding" at bounding box center [981, 83] width 15 height 15
